Goal: Transaction & Acquisition: Purchase product/service

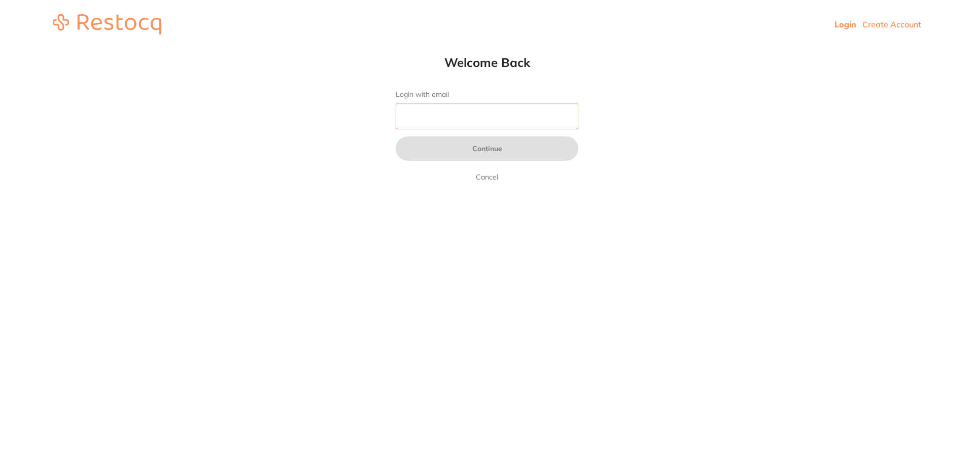
click at [471, 118] on input "Login with email" at bounding box center [487, 116] width 183 height 26
type input "[EMAIL_ADDRESS][DOMAIN_NAME]"
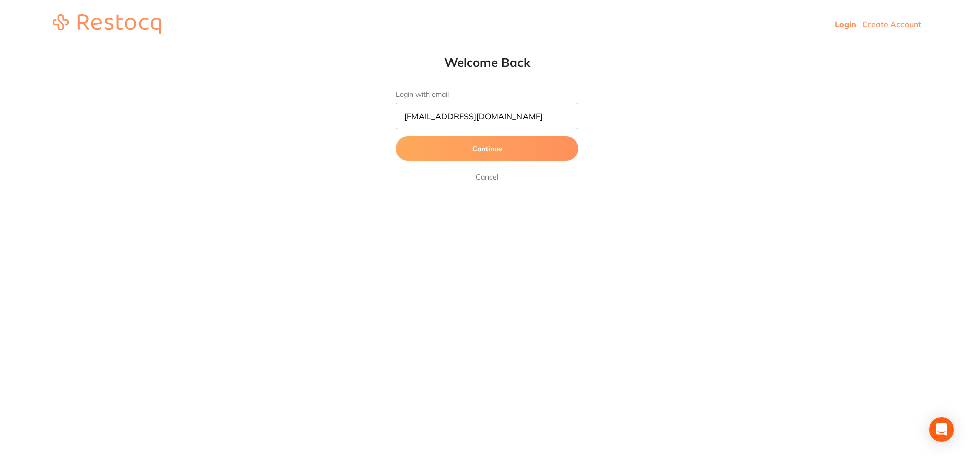
click at [475, 151] on button "Continue" at bounding box center [487, 148] width 183 height 24
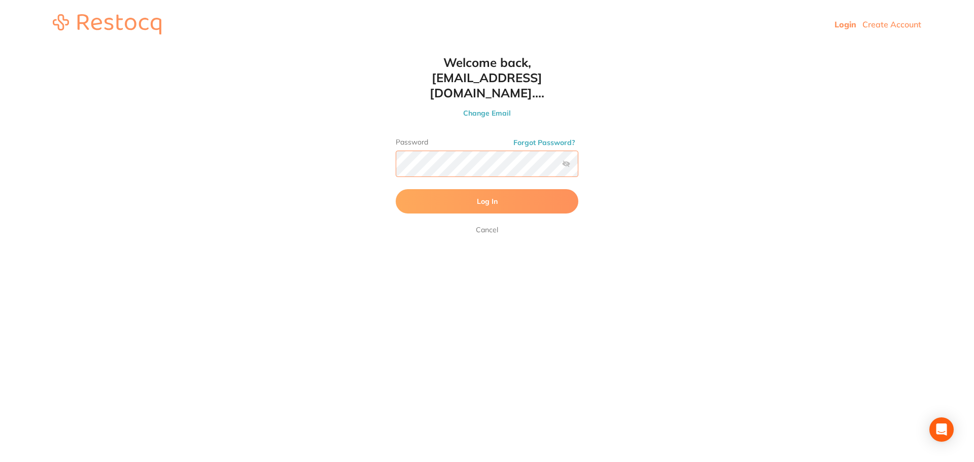
click at [396, 189] on button "Log In" at bounding box center [487, 201] width 183 height 24
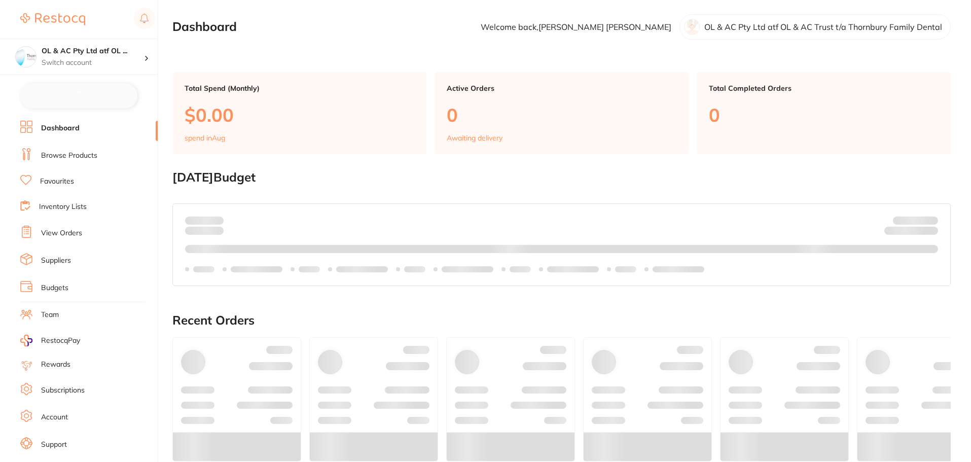
checkbox input "false"
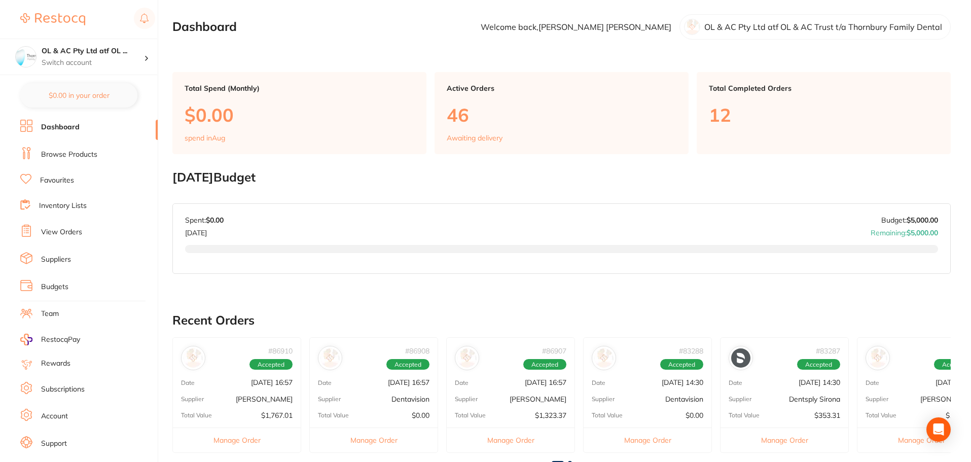
click at [91, 133] on li "Dashboard" at bounding box center [88, 127] width 137 height 15
click at [76, 148] on li "Browse Products" at bounding box center [88, 154] width 137 height 15
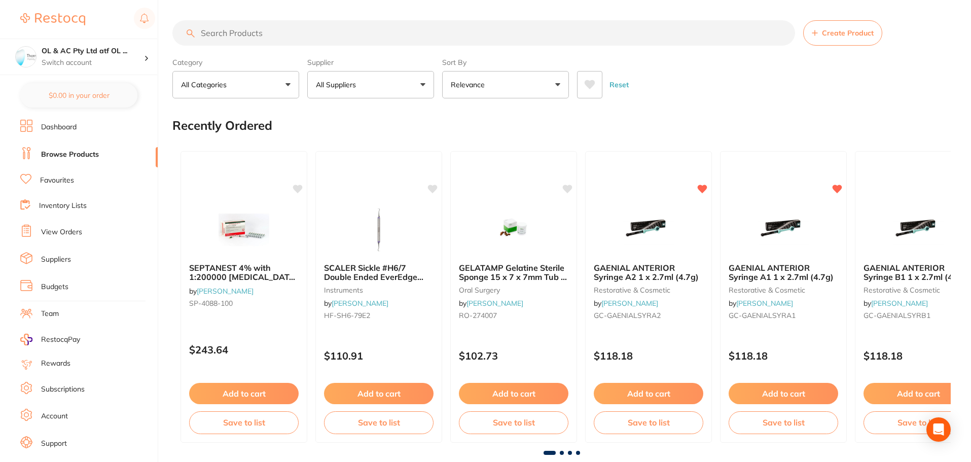
click at [346, 26] on input "search" at bounding box center [483, 32] width 623 height 25
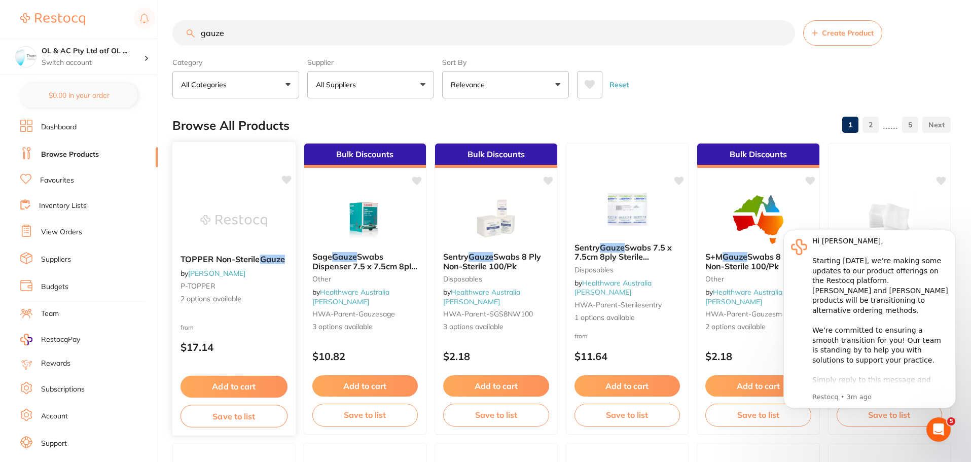
type input "gauze"
click at [252, 202] on img at bounding box center [234, 220] width 66 height 51
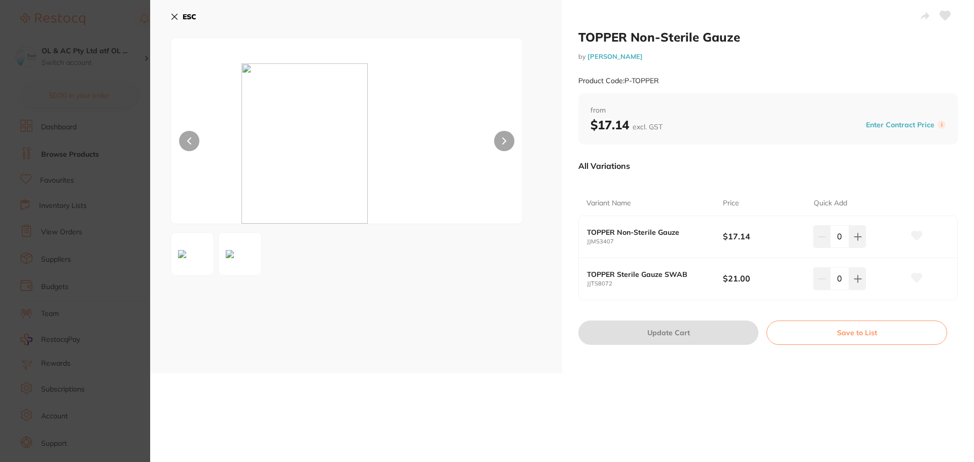
click at [171, 17] on icon at bounding box center [174, 17] width 8 height 8
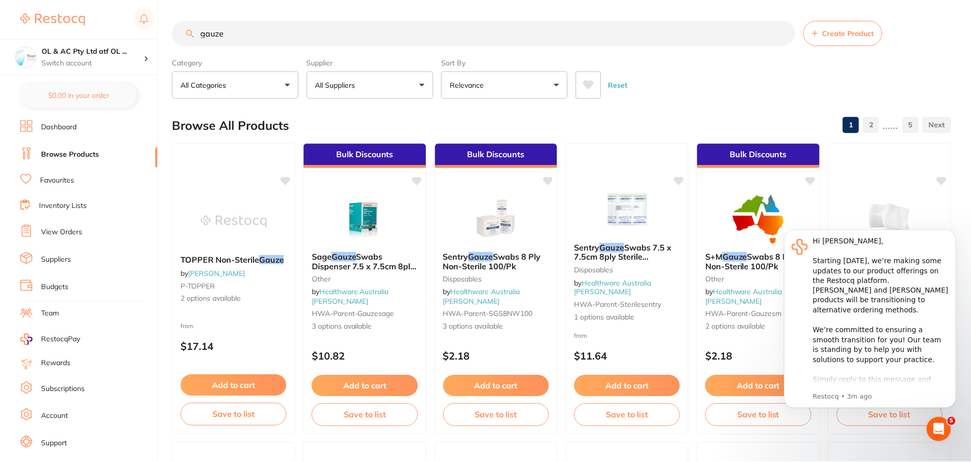
scroll to position [1, 0]
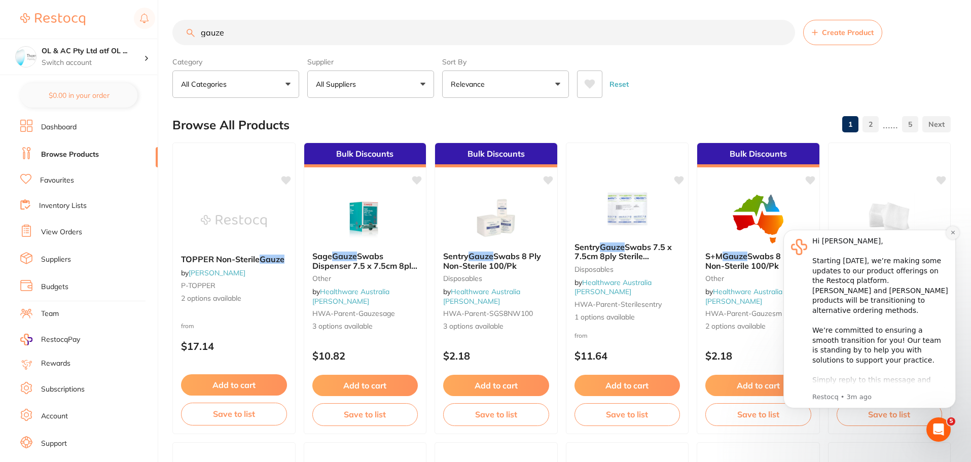
click at [957, 233] on button "Dismiss notification" at bounding box center [953, 232] width 13 height 13
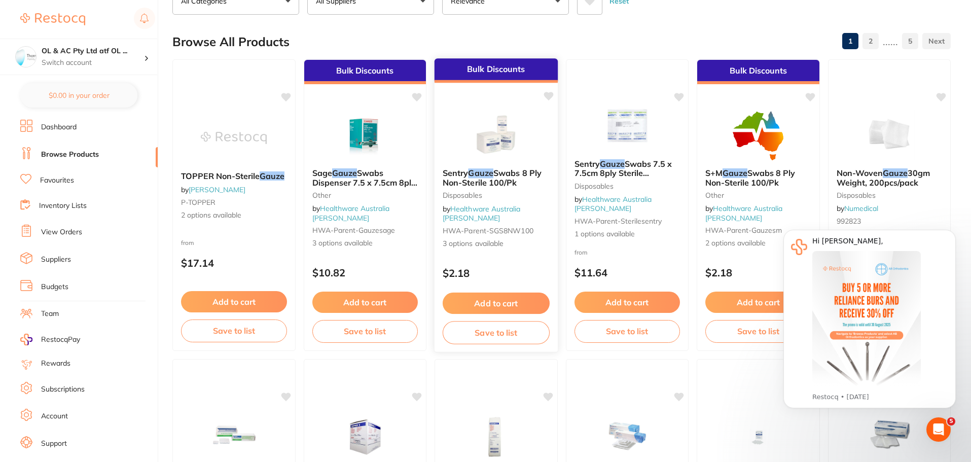
scroll to position [0, 0]
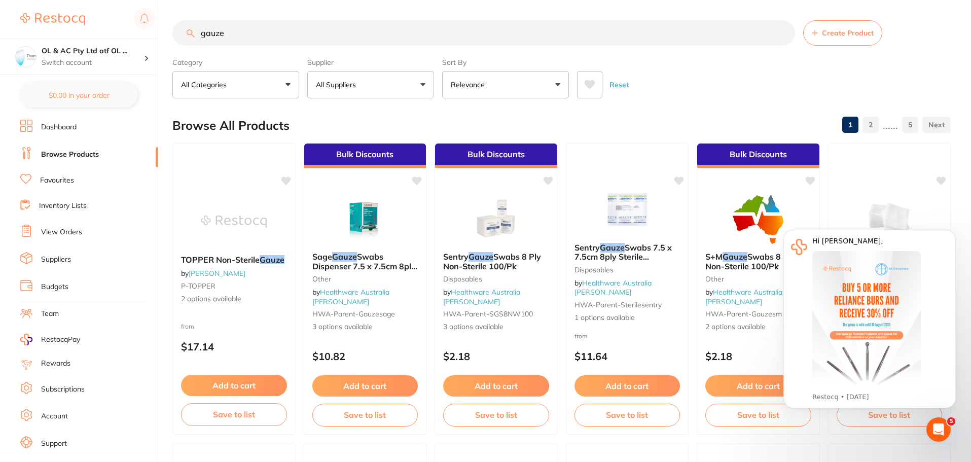
drag, startPoint x: 238, startPoint y: 29, endPoint x: 72, endPoint y: 27, distance: 166.4
click at [71, 27] on div "$0.00 OL & AC Pty Ltd atf OL ... Switch account OL & AC Pty Ltd atf OL & AC Tru…" at bounding box center [485, 231] width 971 height 462
type input "gauze"
